Goal: Transaction & Acquisition: Purchase product/service

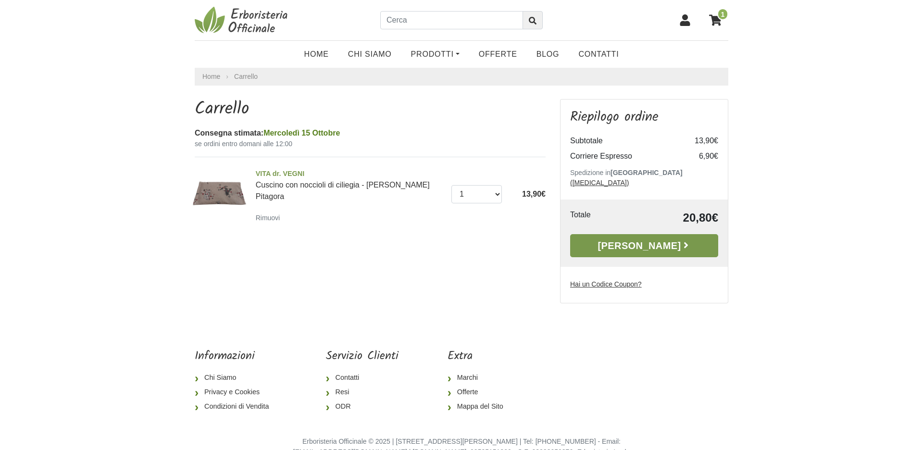
click at [633, 238] on link "Alla Cassa" at bounding box center [644, 245] width 148 height 23
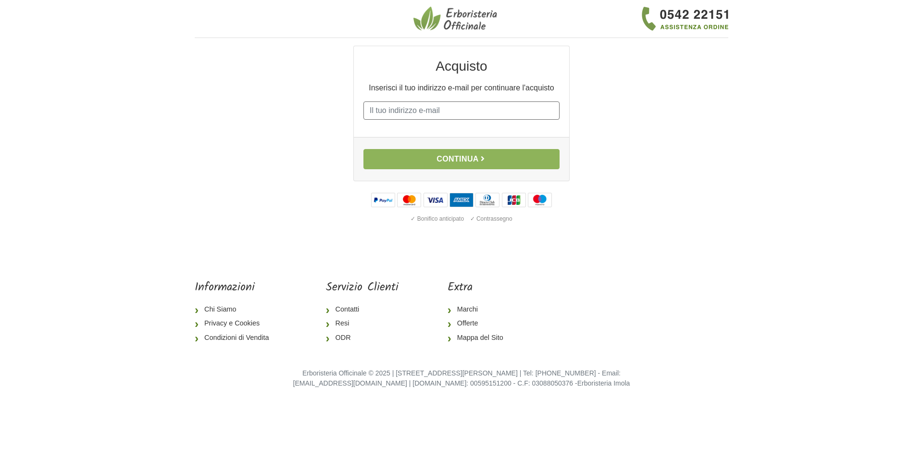
click at [481, 111] on input "E-mail" at bounding box center [461, 110] width 196 height 18
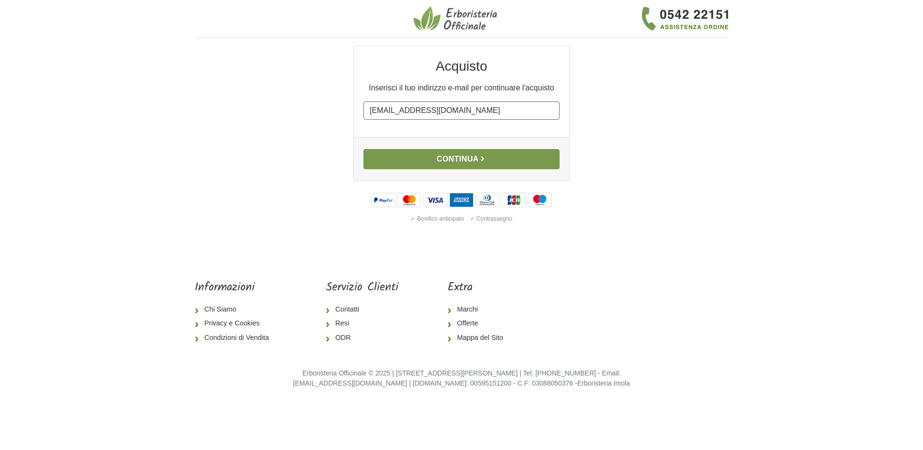
type input "alavarda@gmail.com"
click at [482, 162] on button "Continua" at bounding box center [461, 159] width 196 height 20
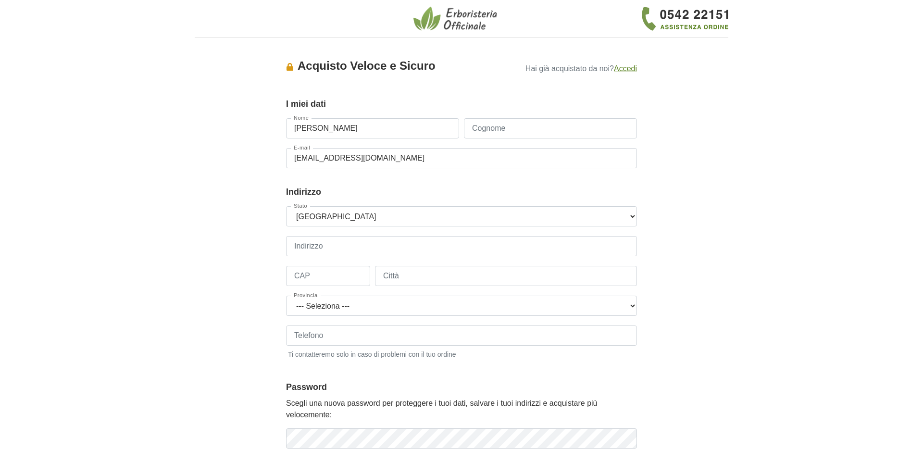
type input "Andrea"
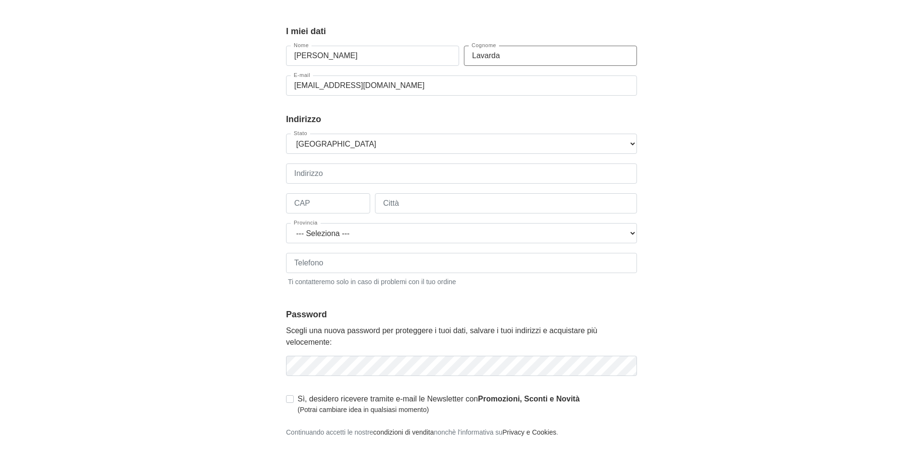
scroll to position [133, 0]
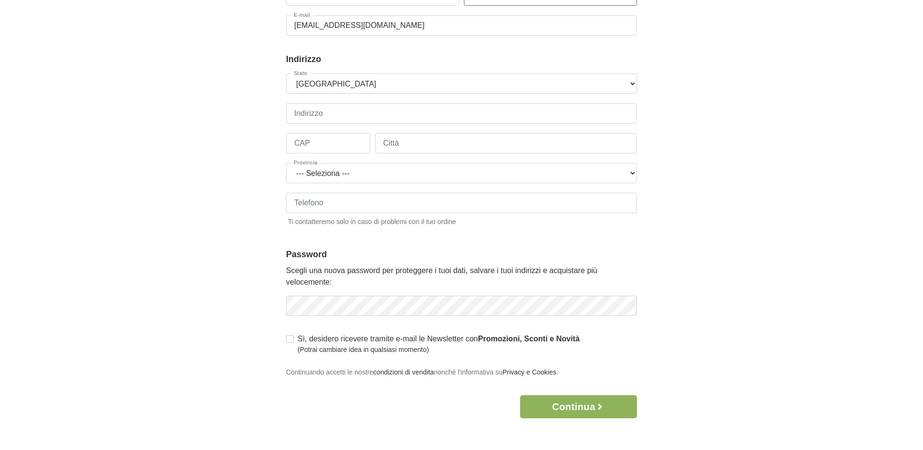
type input "Lavarda"
click at [367, 118] on input "Indirizzo" at bounding box center [461, 113] width 351 height 20
type input "Via Pio Foa' 70"
click at [340, 149] on input "CAP" at bounding box center [328, 143] width 84 height 20
type input "10126"
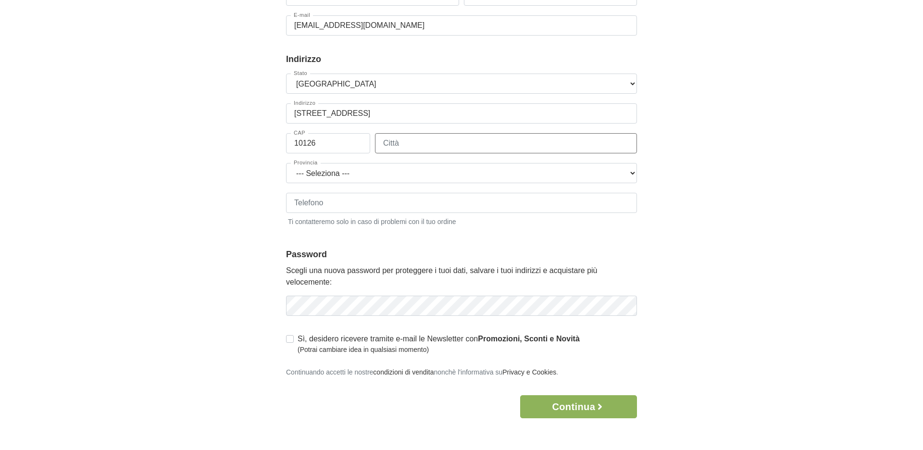
click at [434, 140] on input "Città" at bounding box center [506, 143] width 262 height 20
type input "Torino"
select select "3935"
click option "Torino" at bounding box center [0, 0] width 0 height 0
click at [316, 208] on input "Telefono" at bounding box center [461, 203] width 351 height 20
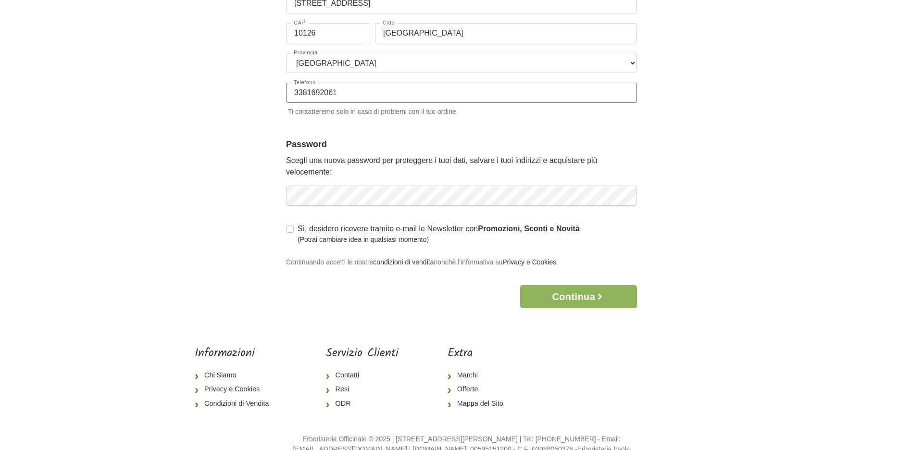
scroll to position [263, 0]
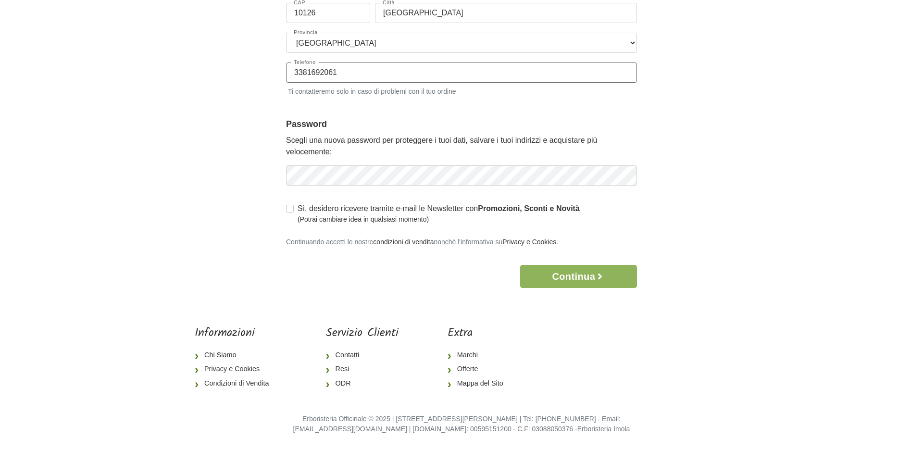
type input "3381692061"
click at [559, 279] on button "Continua" at bounding box center [578, 276] width 117 height 23
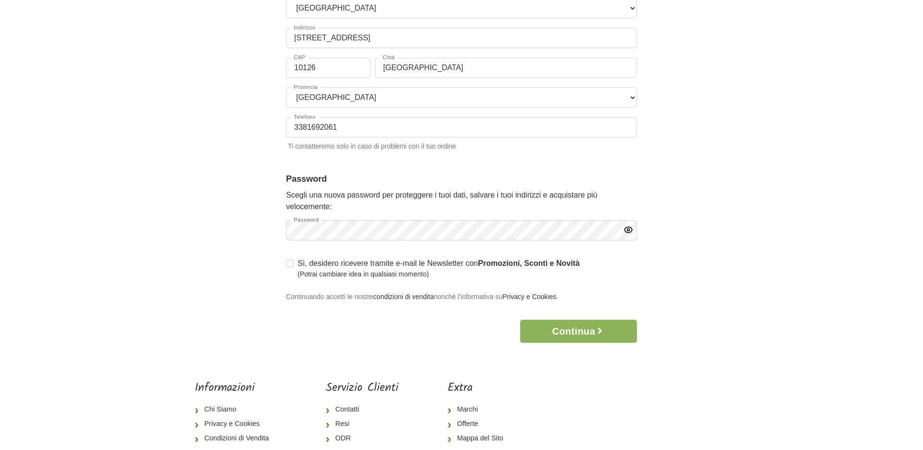
scroll to position [0, 0]
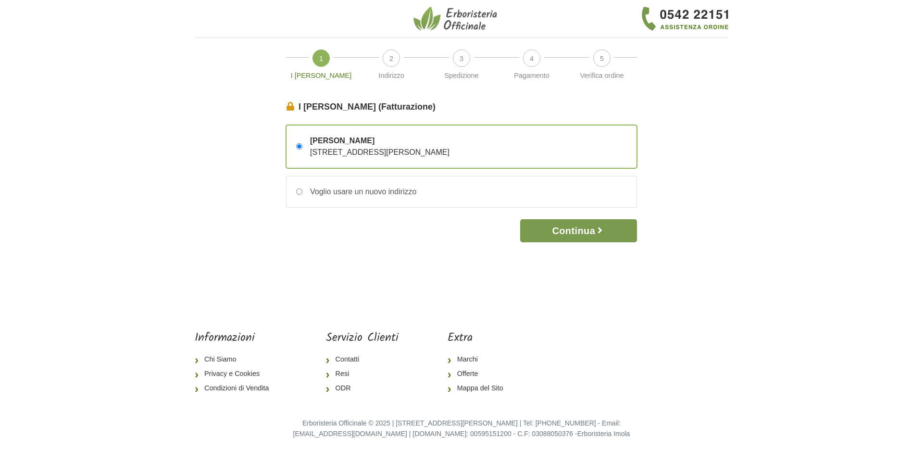
click at [589, 233] on button "Continua" at bounding box center [578, 230] width 117 height 23
click at [571, 236] on button "Continua" at bounding box center [578, 230] width 117 height 23
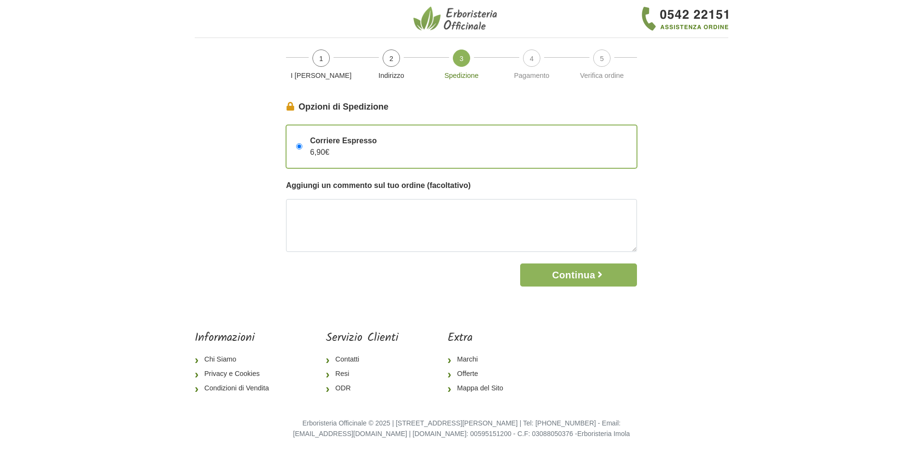
click at [554, 263] on form "Opzioni di Spedizione Continua Corriere Espresso 6,90€ Aggiungi un commento sul…" at bounding box center [461, 193] width 351 height 186
click at [554, 269] on button "Continua" at bounding box center [578, 274] width 117 height 23
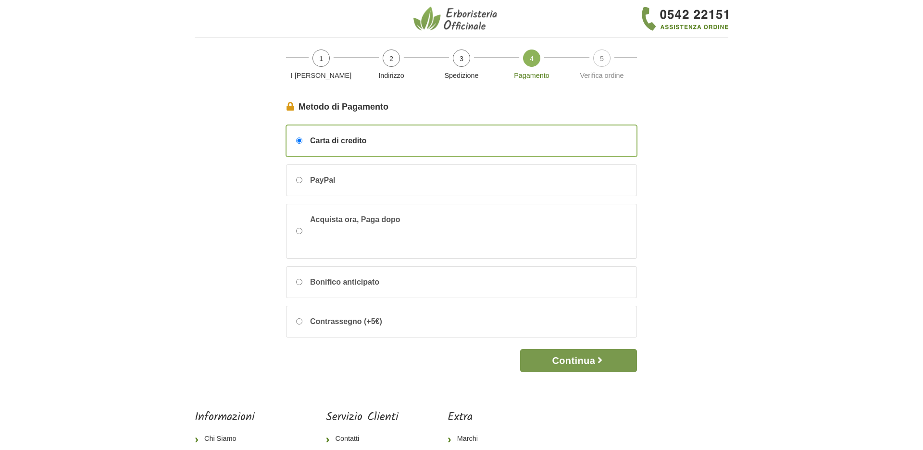
click at [583, 356] on button "Continua" at bounding box center [578, 360] width 117 height 23
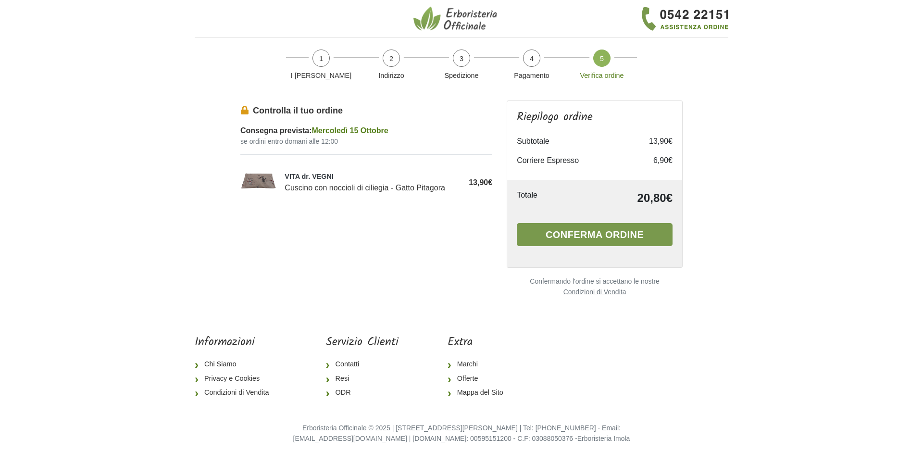
click at [561, 236] on button "Conferma ordine" at bounding box center [595, 234] width 156 height 23
